Goal: Transaction & Acquisition: Obtain resource

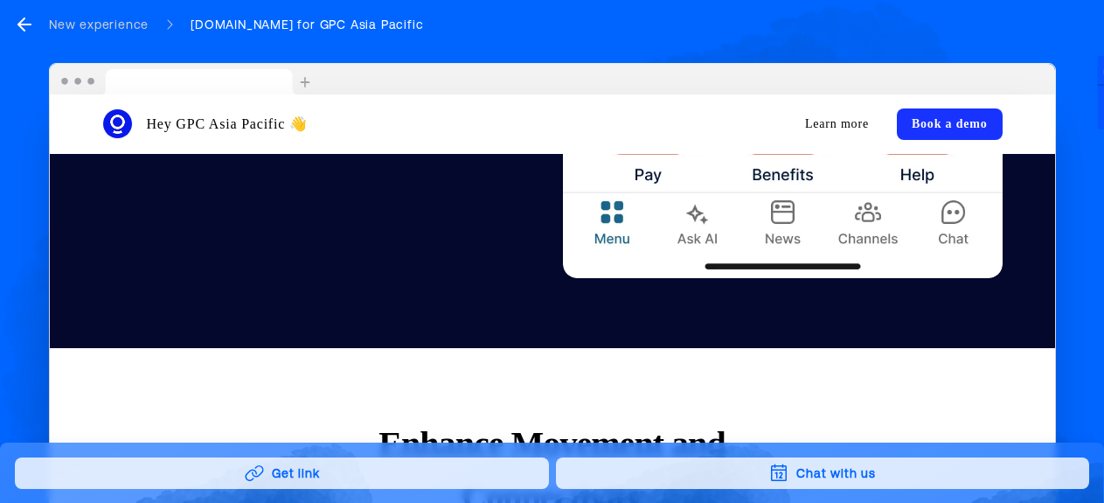
scroll to position [1136, 0]
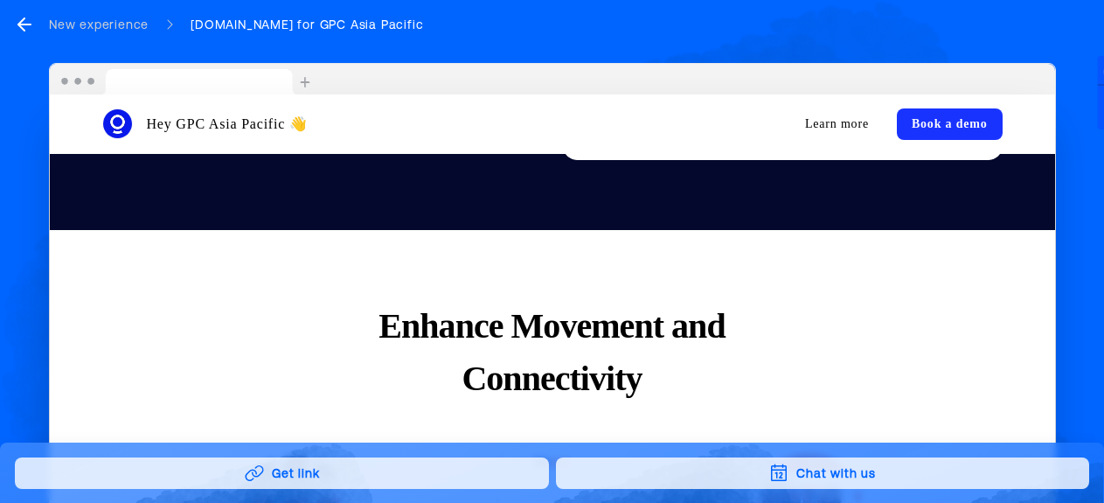
click at [316, 469] on button "Get link" at bounding box center [282, 472] width 534 height 31
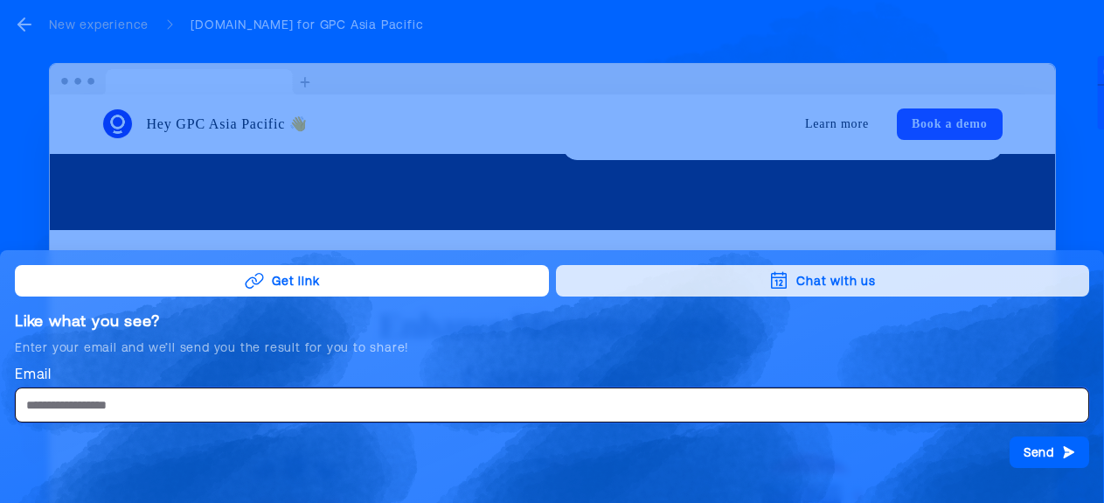
click at [145, 407] on input "Email" at bounding box center [552, 404] width 1074 height 35
type input "*"
click at [436, 230] on div at bounding box center [552, 251] width 1104 height 503
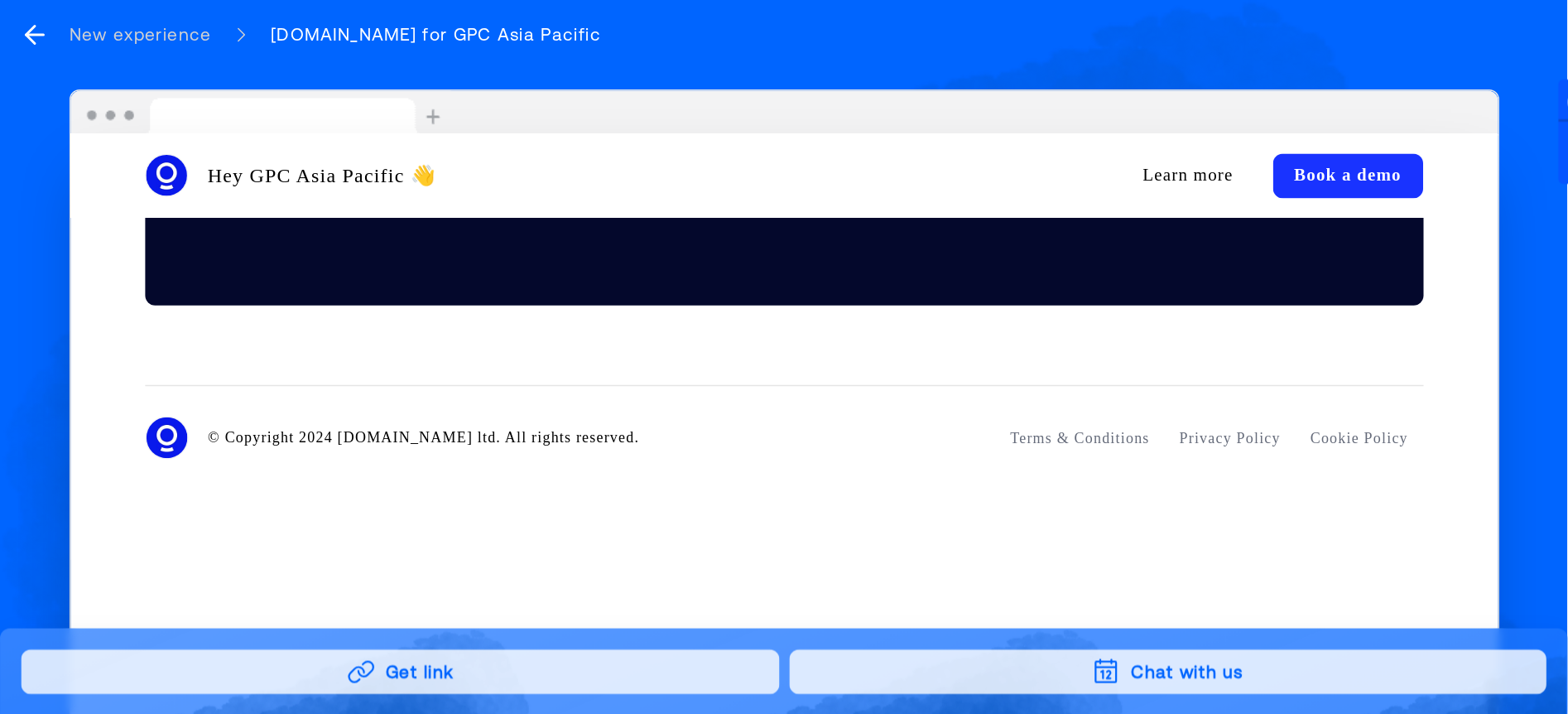
scroll to position [3916, 0]
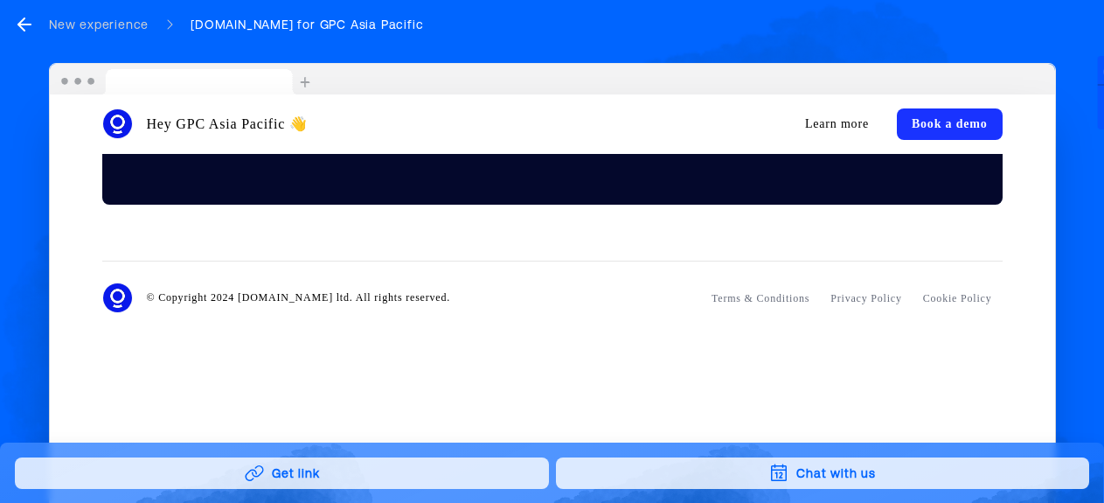
click at [367, 472] on button "Get link" at bounding box center [282, 472] width 534 height 31
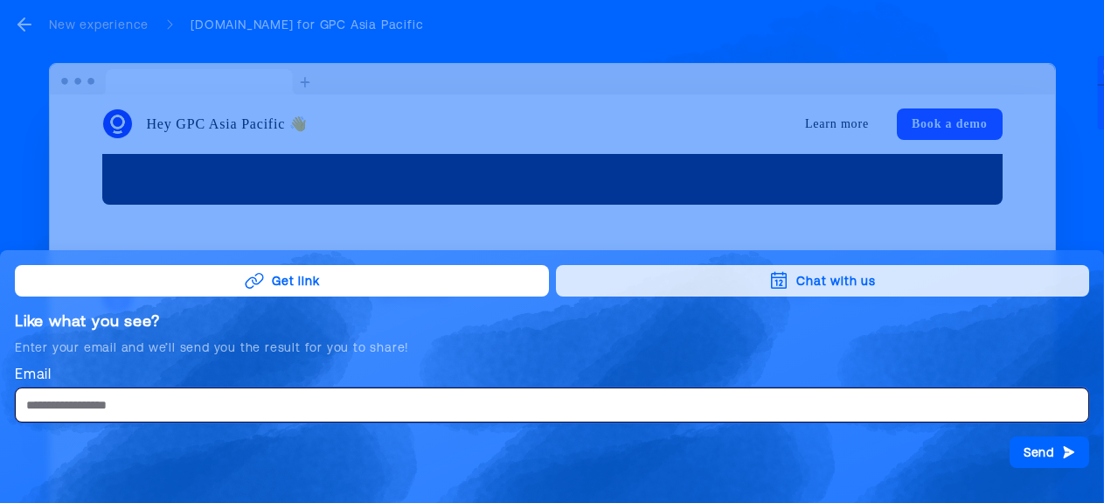
click at [304, 399] on input "Email" at bounding box center [552, 404] width 1074 height 35
type input "**********"
click at [1059, 455] on button "Send" at bounding box center [1050, 451] width 80 height 31
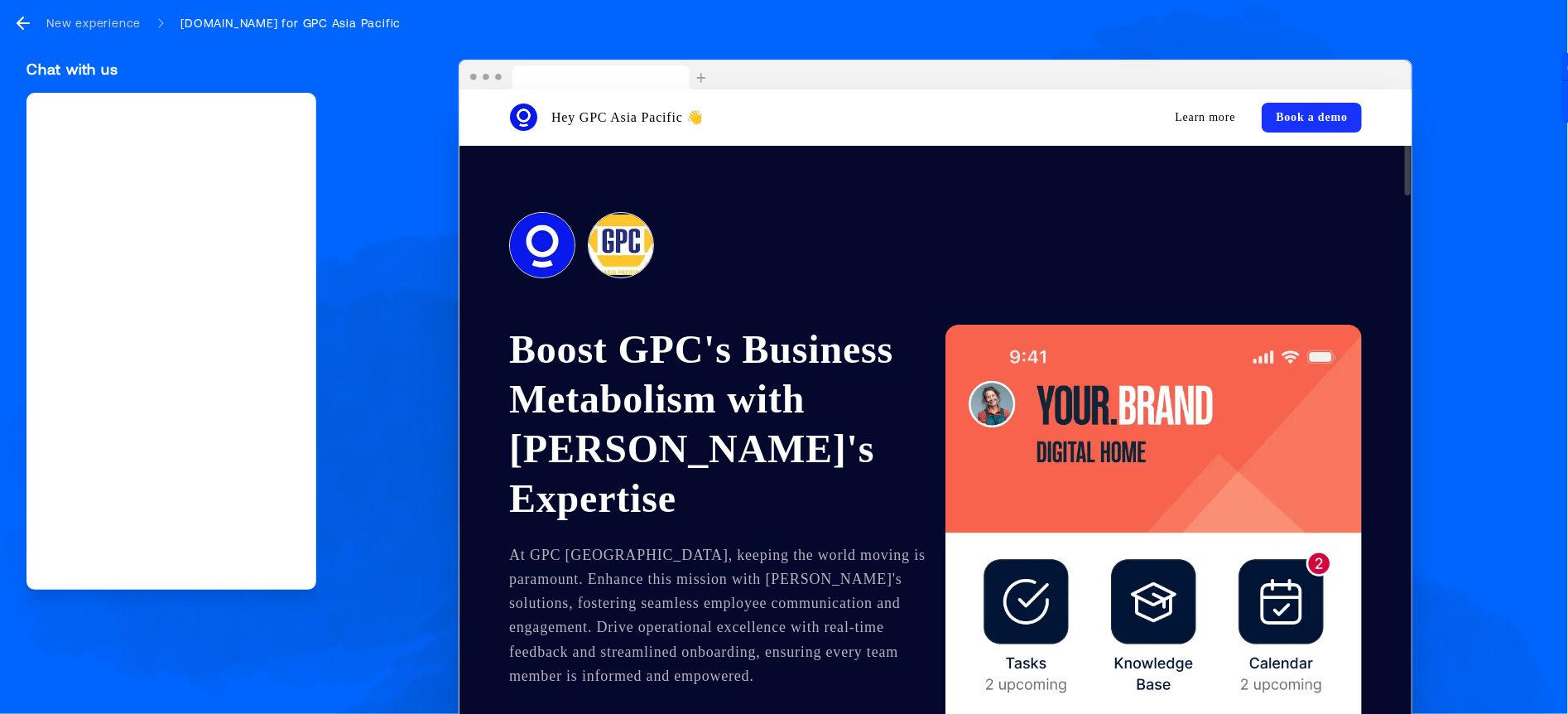
scroll to position [102, 0]
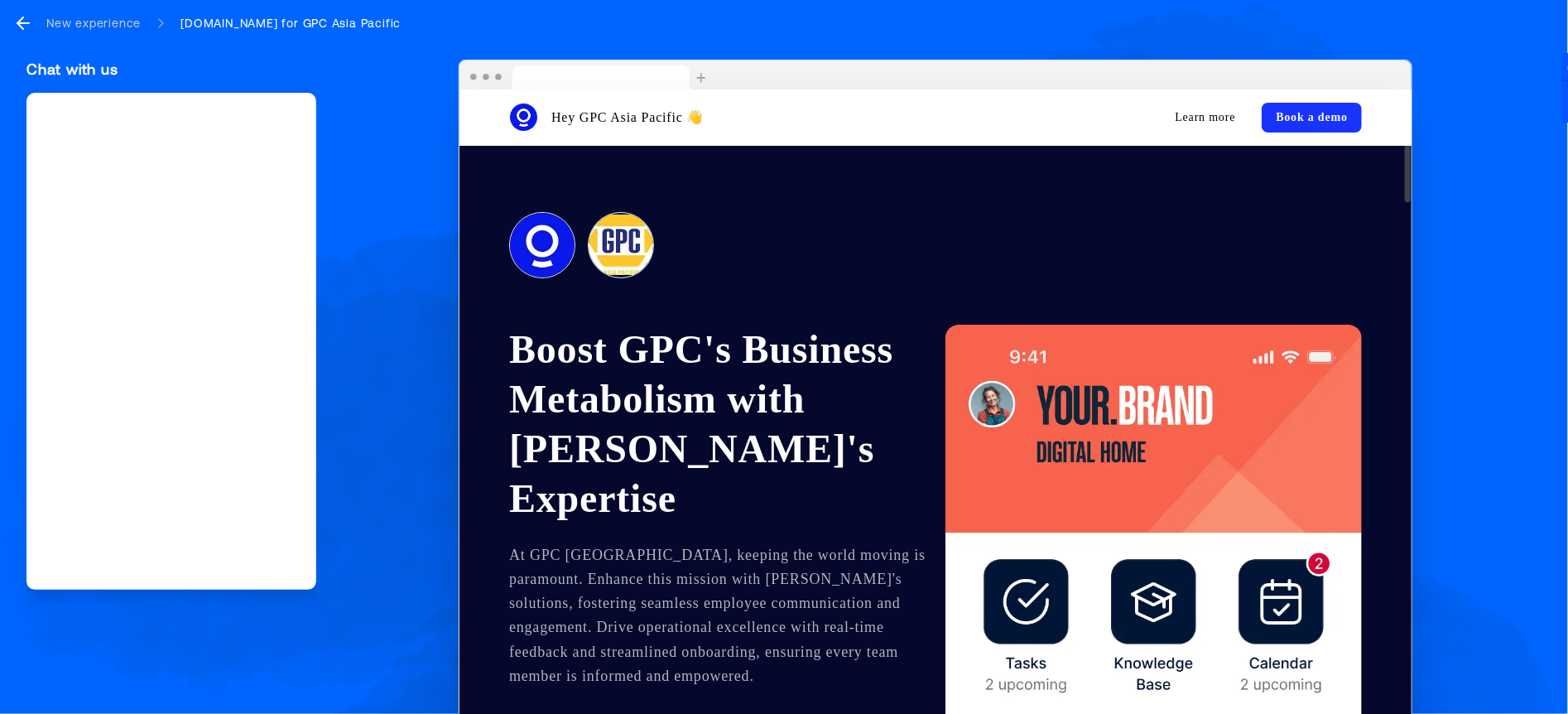
scroll to position [129, 0]
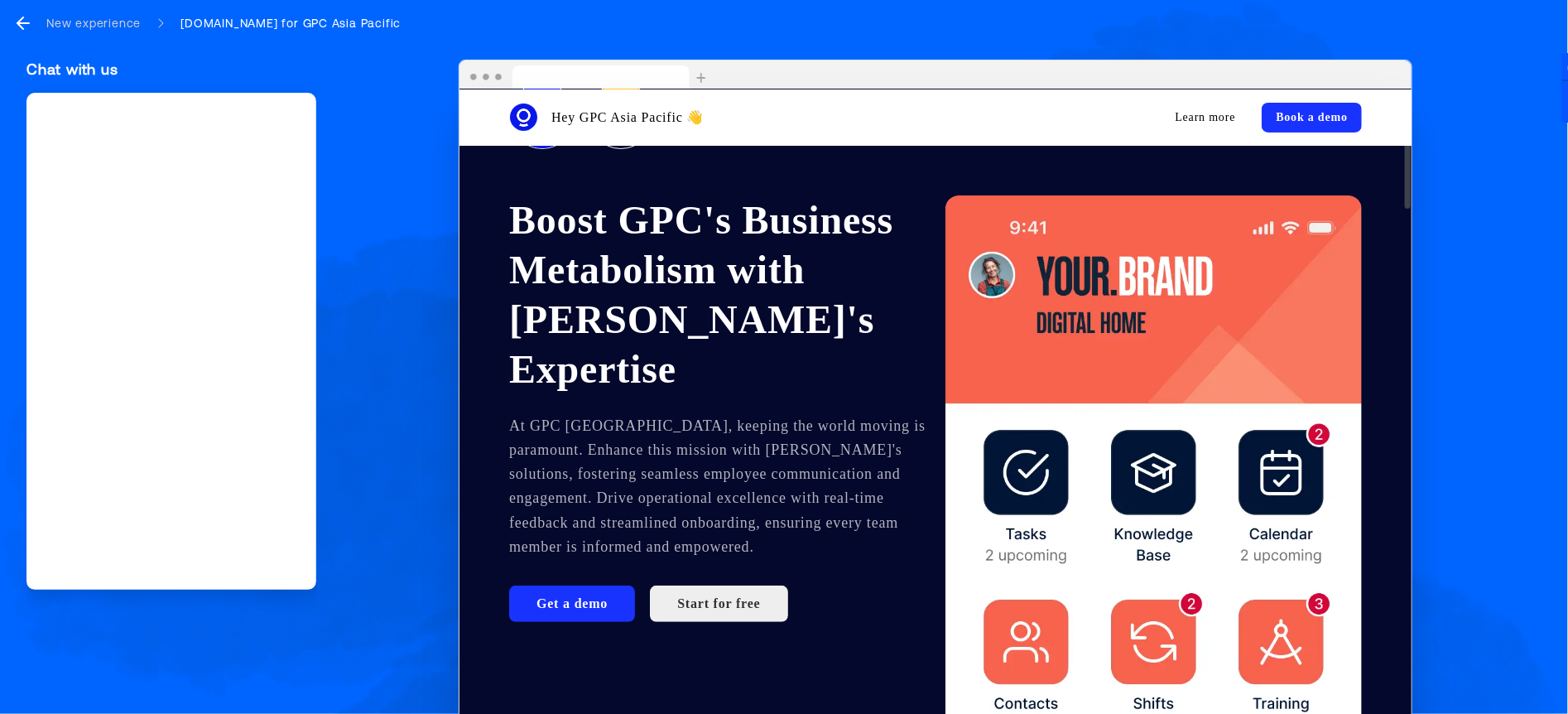
click at [20, 20] on icon "go back" at bounding box center [20, 23] width 6 height 11
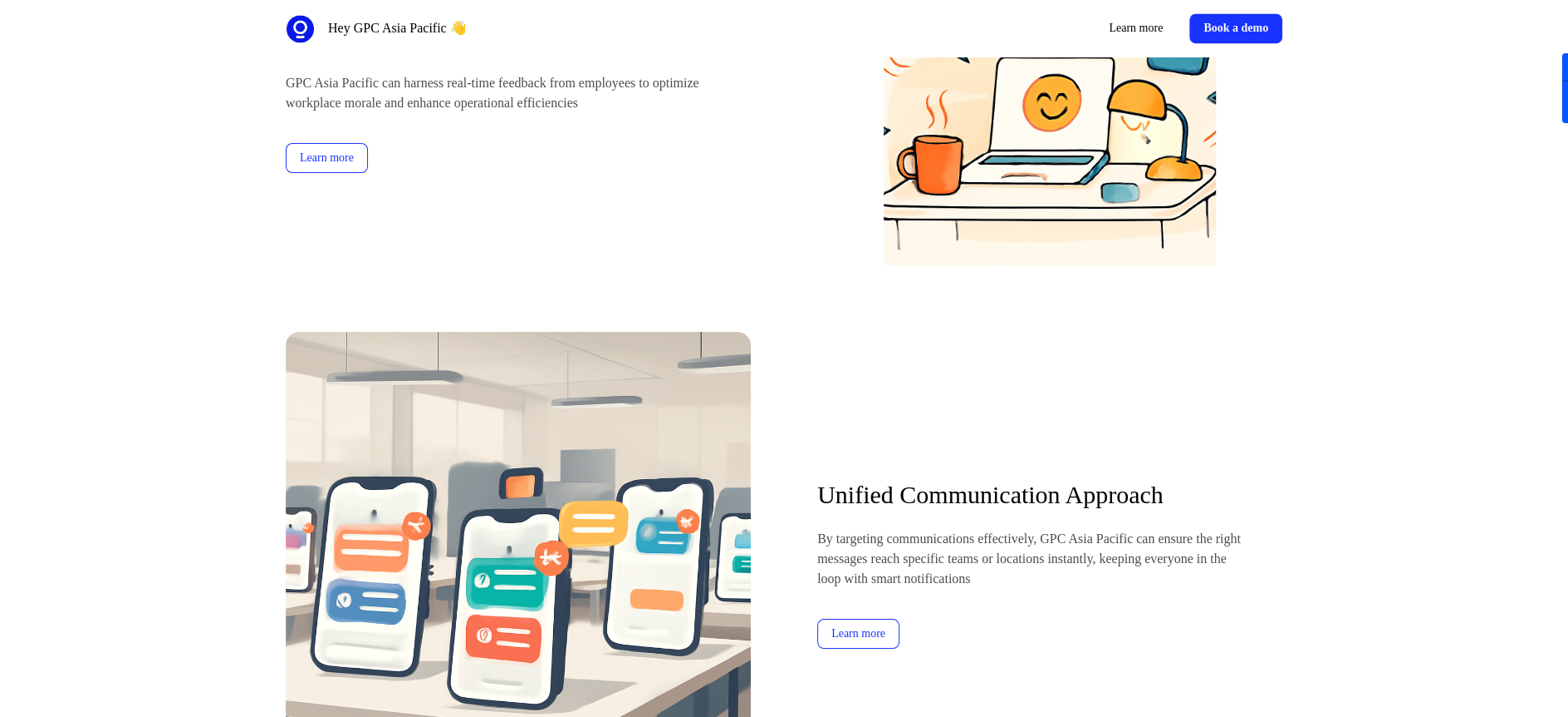
scroll to position [3202, 0]
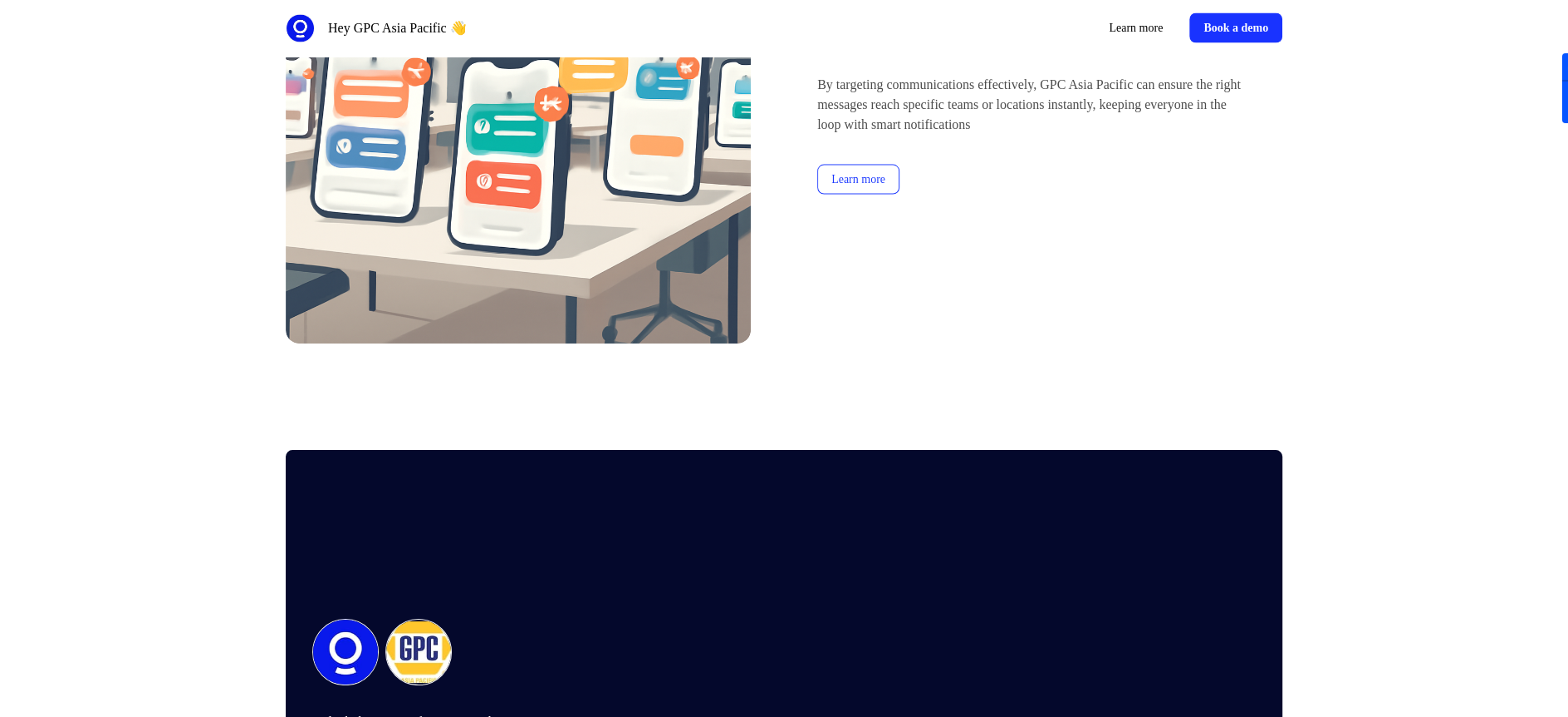
click at [853, 195] on link "Learn more" at bounding box center [858, 179] width 83 height 29
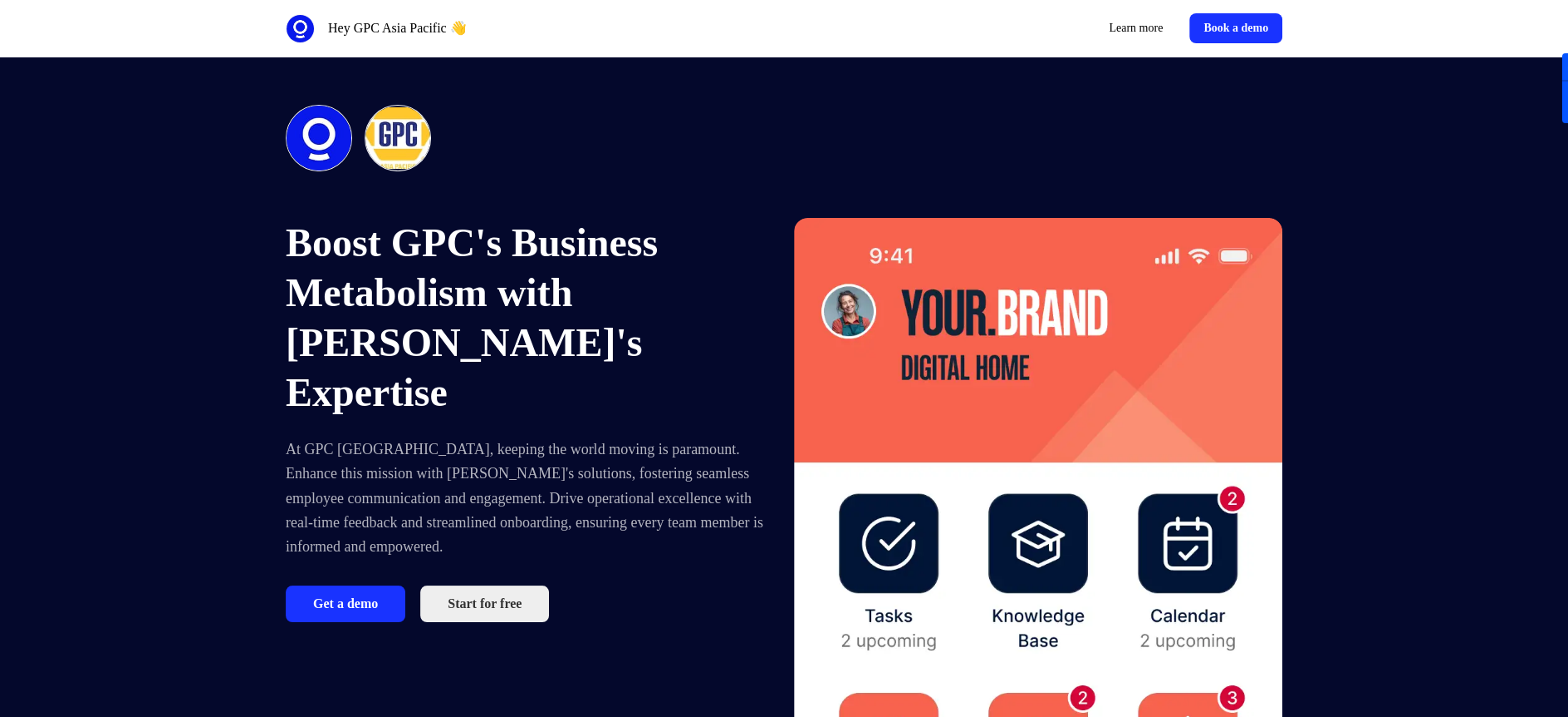
scroll to position [0, 0]
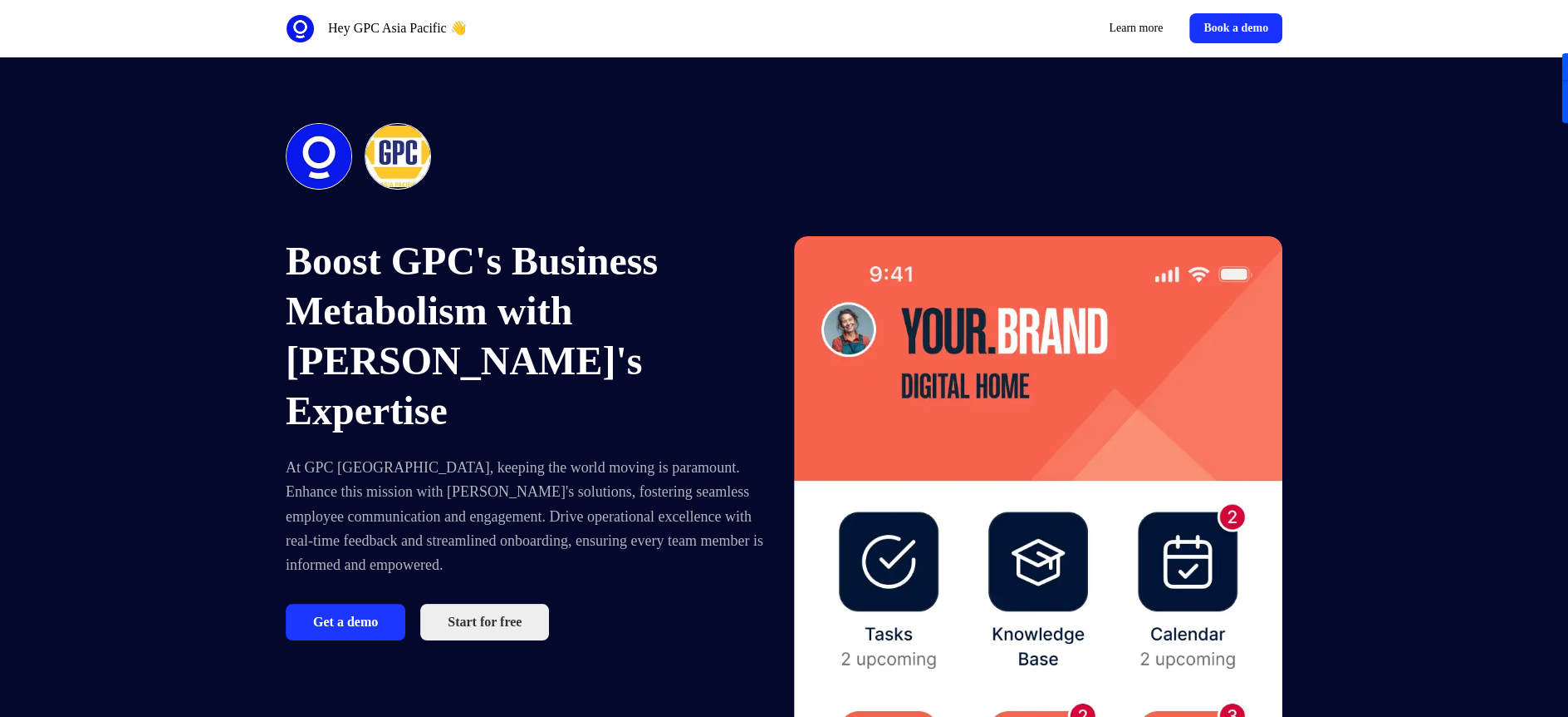
click at [335, 477] on button "Get a demo" at bounding box center [346, 622] width 120 height 36
click at [1042, 19] on link "Learn more" at bounding box center [1136, 28] width 81 height 29
